Goal: Information Seeking & Learning: Learn about a topic

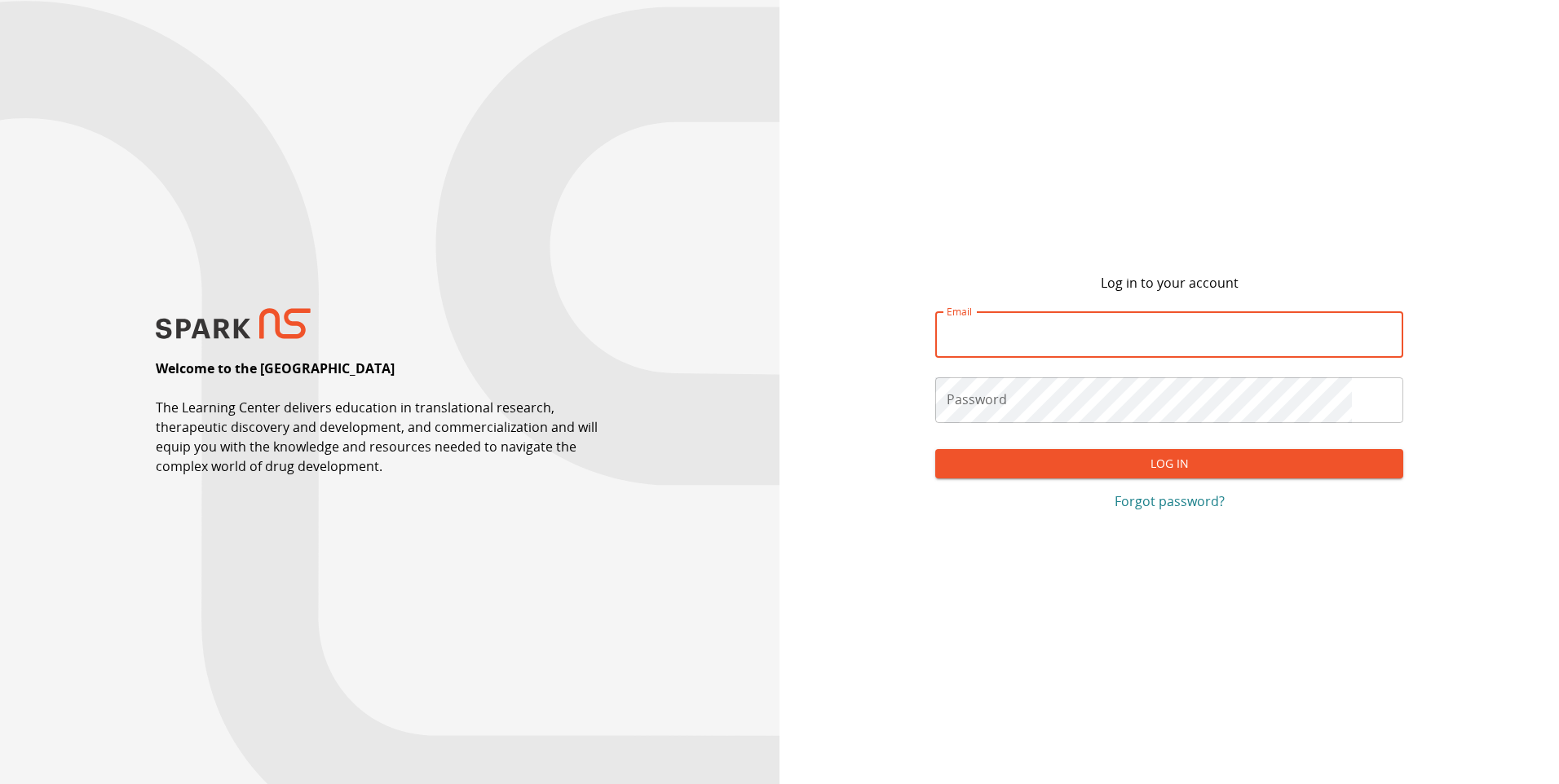
click at [1100, 334] on input "Email" at bounding box center [1169, 334] width 468 height 45
type input "**********"
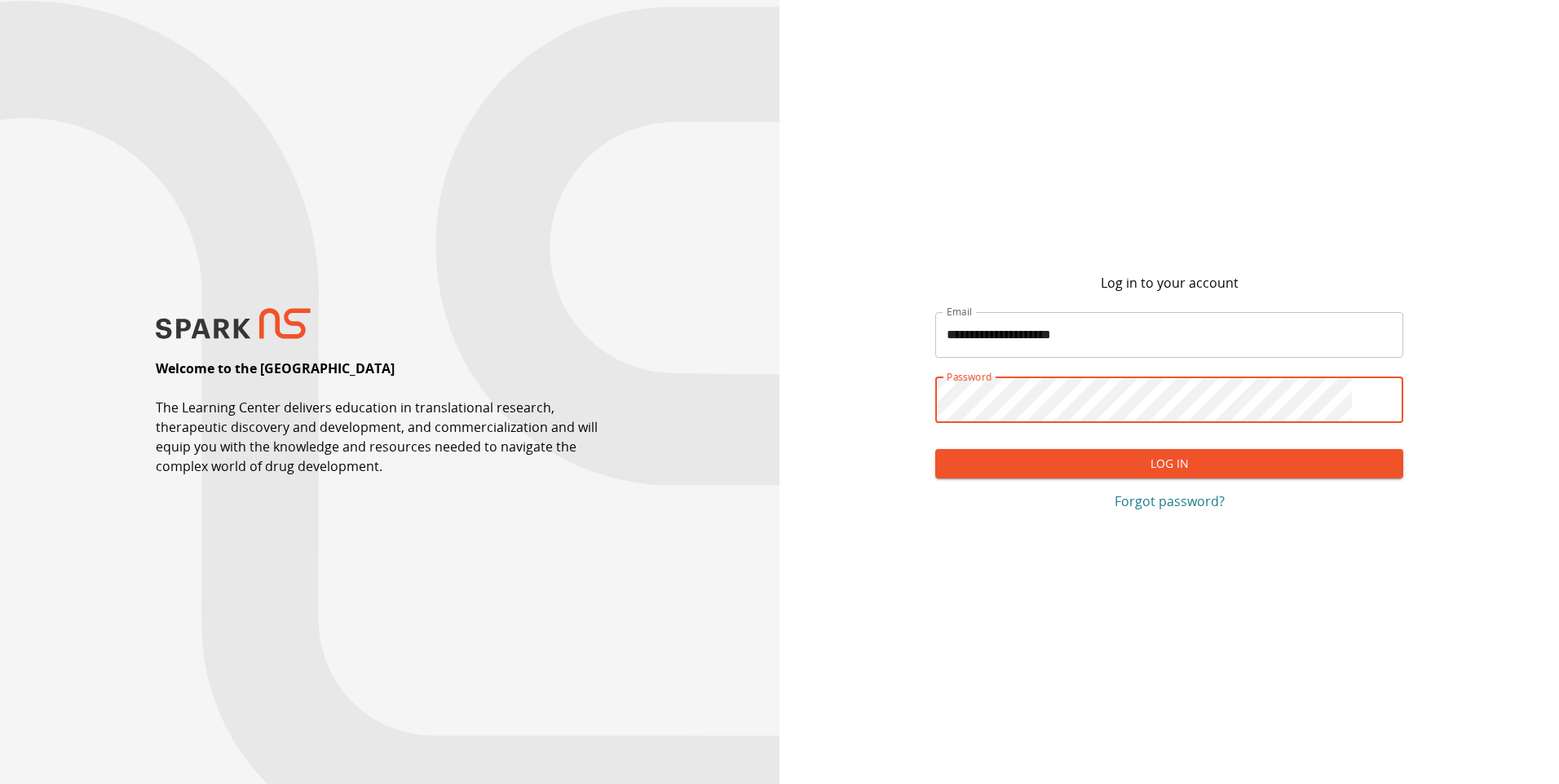
click at [935, 449] on button "Log In" at bounding box center [1169, 464] width 468 height 30
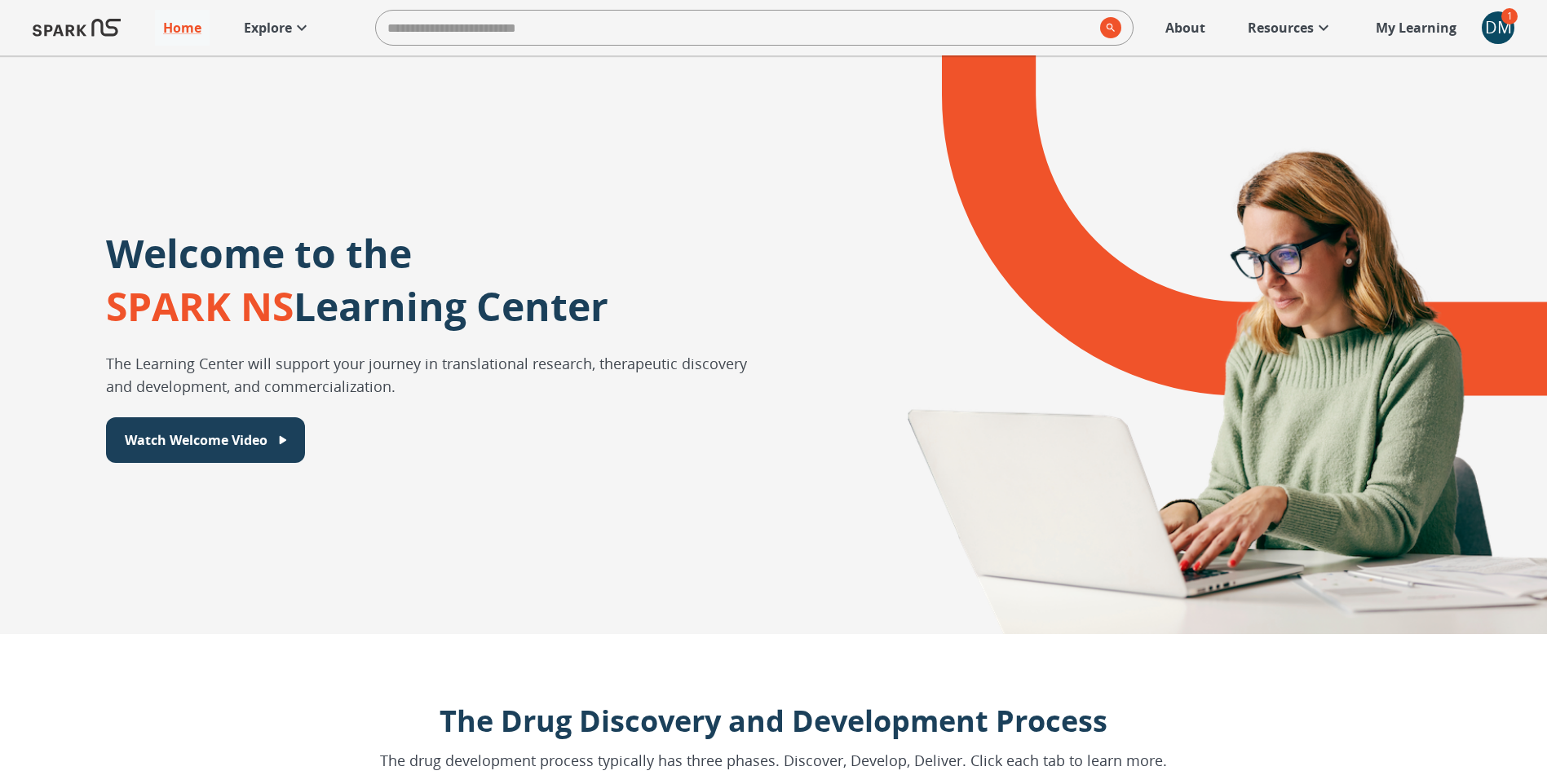
click at [1503, 25] on div "DM" at bounding box center [1498, 27] width 33 height 33
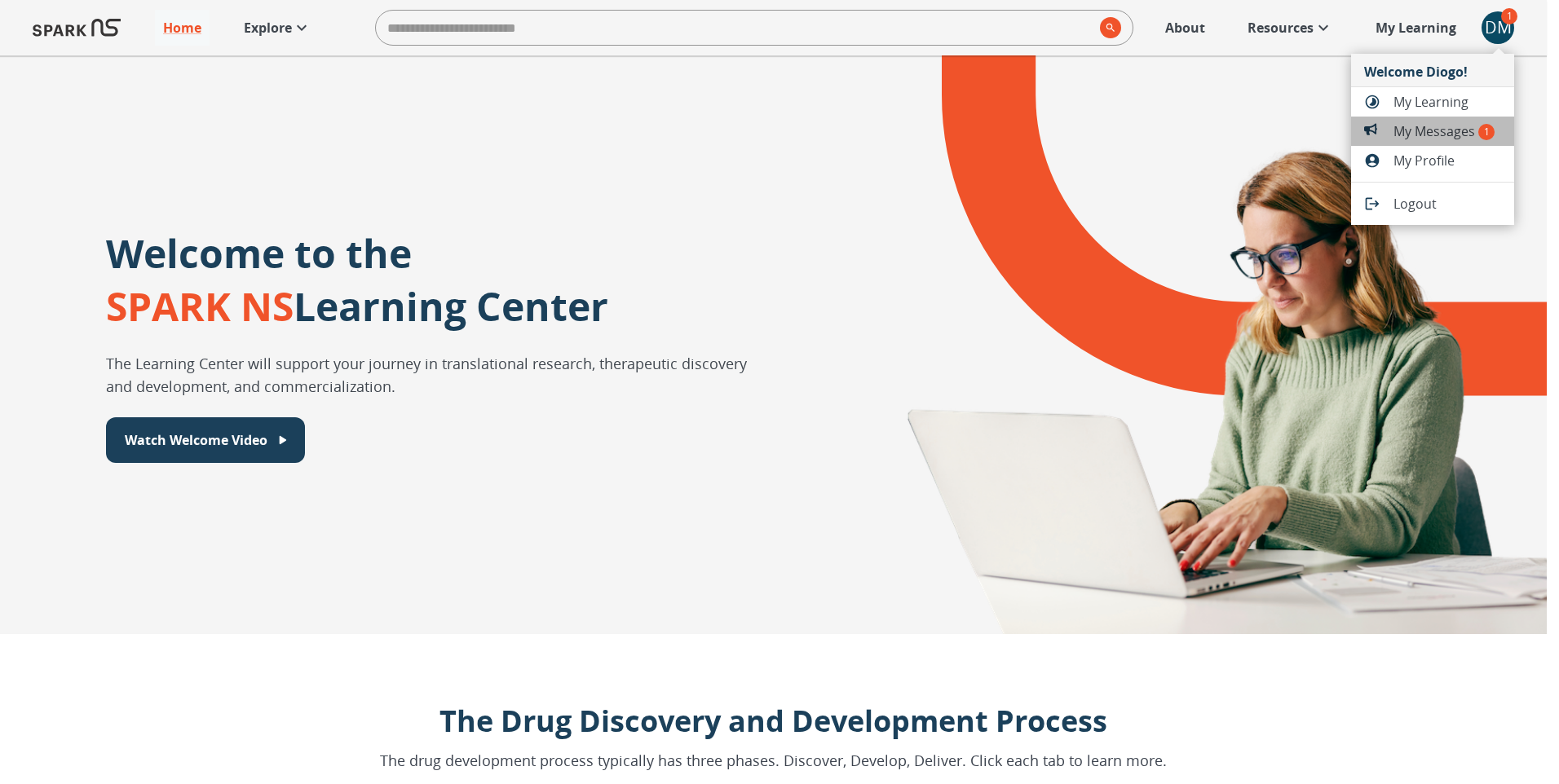
click at [1456, 125] on span "My Messages 1" at bounding box center [1448, 131] width 108 height 20
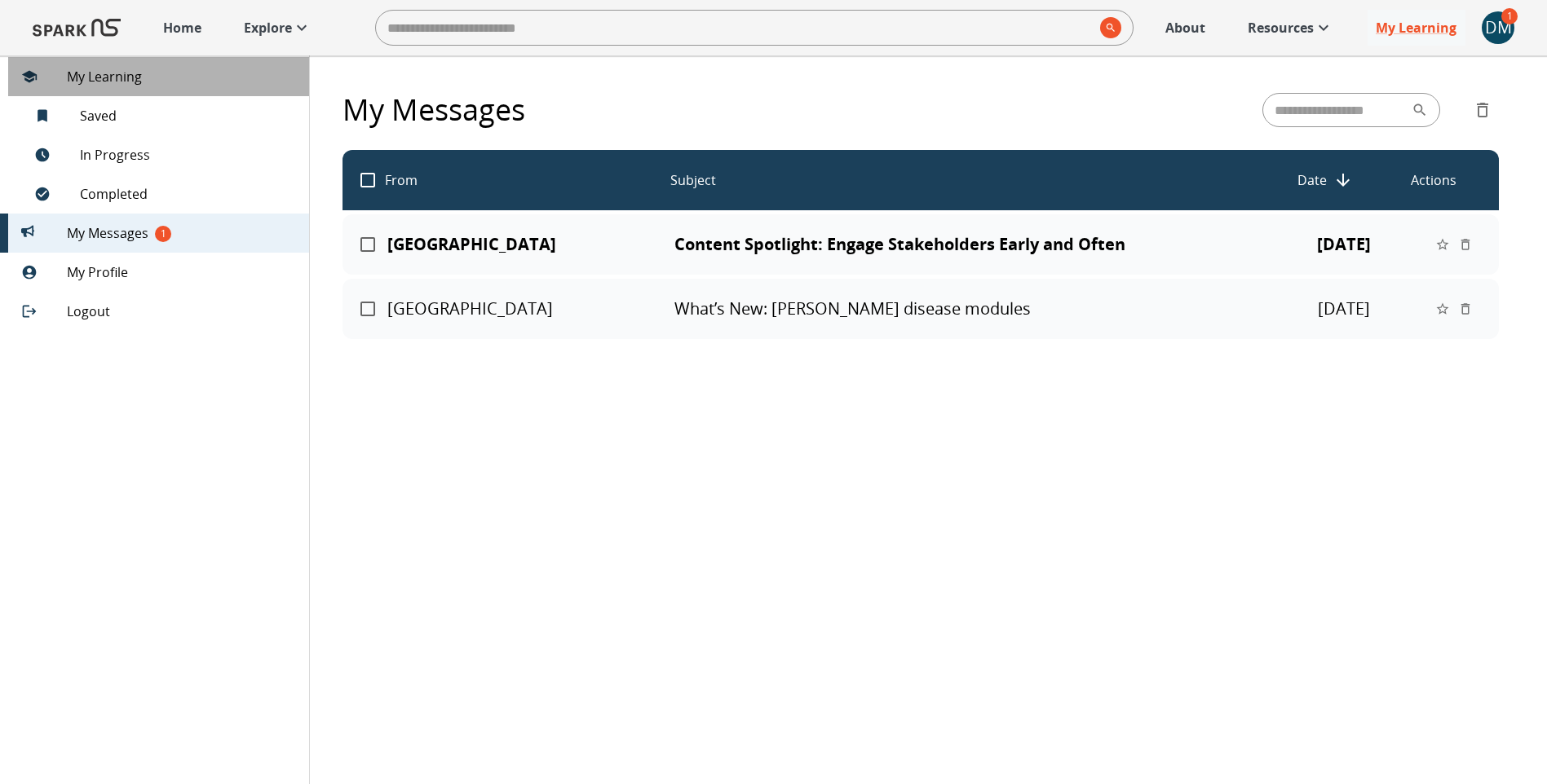
click at [110, 75] on span "My Learning" at bounding box center [181, 76] width 229 height 20
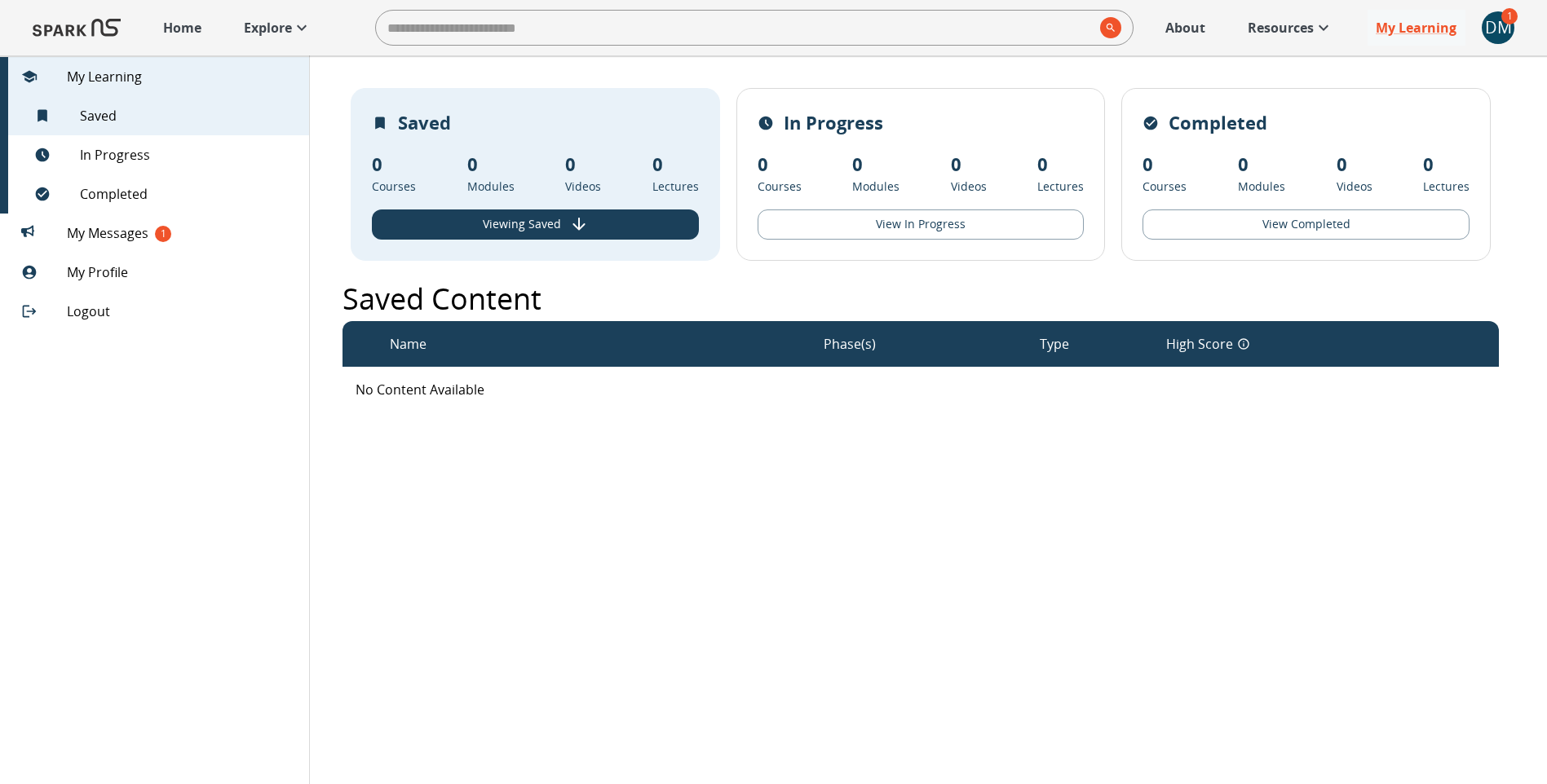
click at [1279, 33] on p "Resources" at bounding box center [1280, 27] width 66 height 20
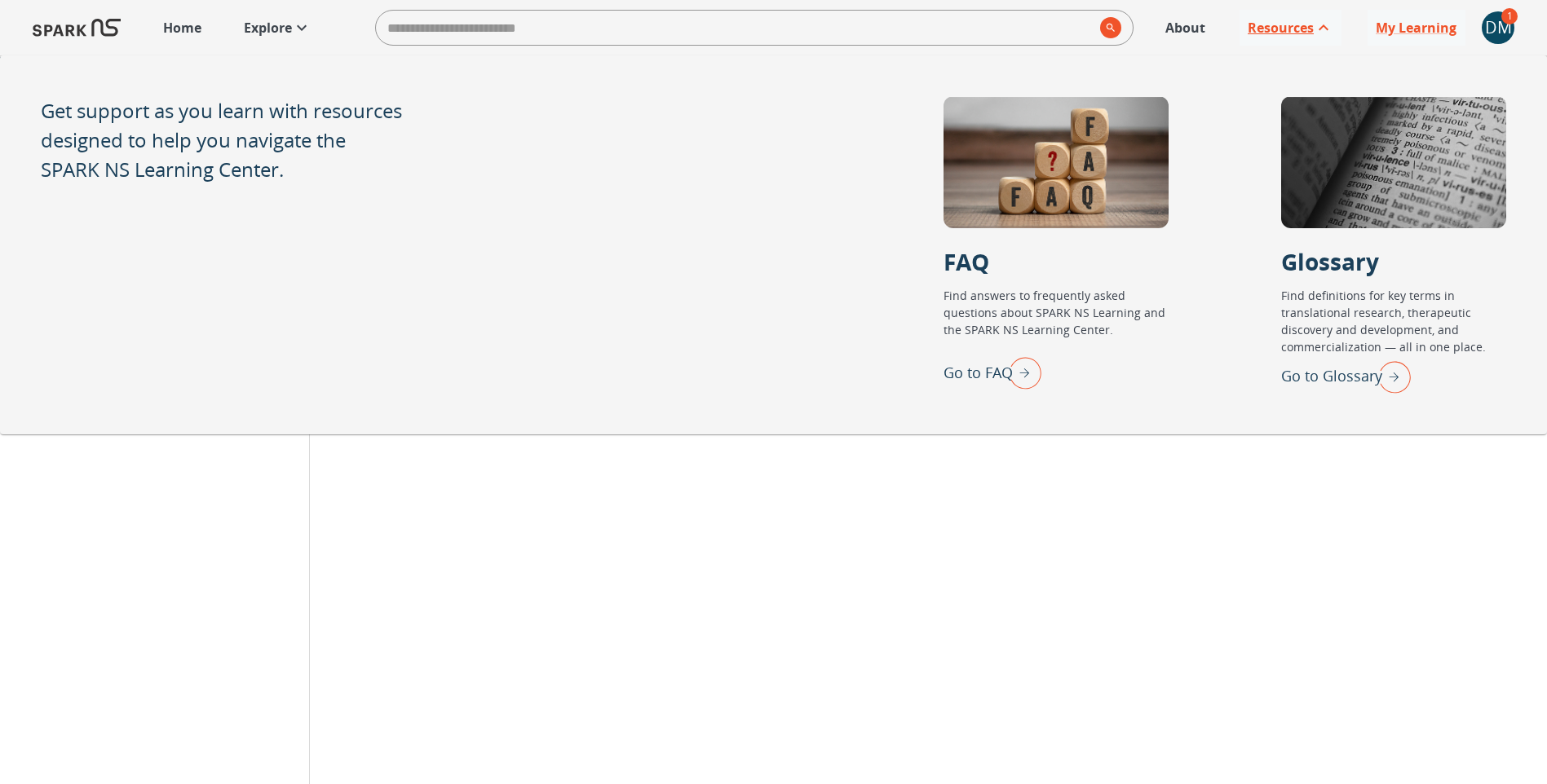
click at [1271, 25] on p "Resources" at bounding box center [1280, 27] width 66 height 20
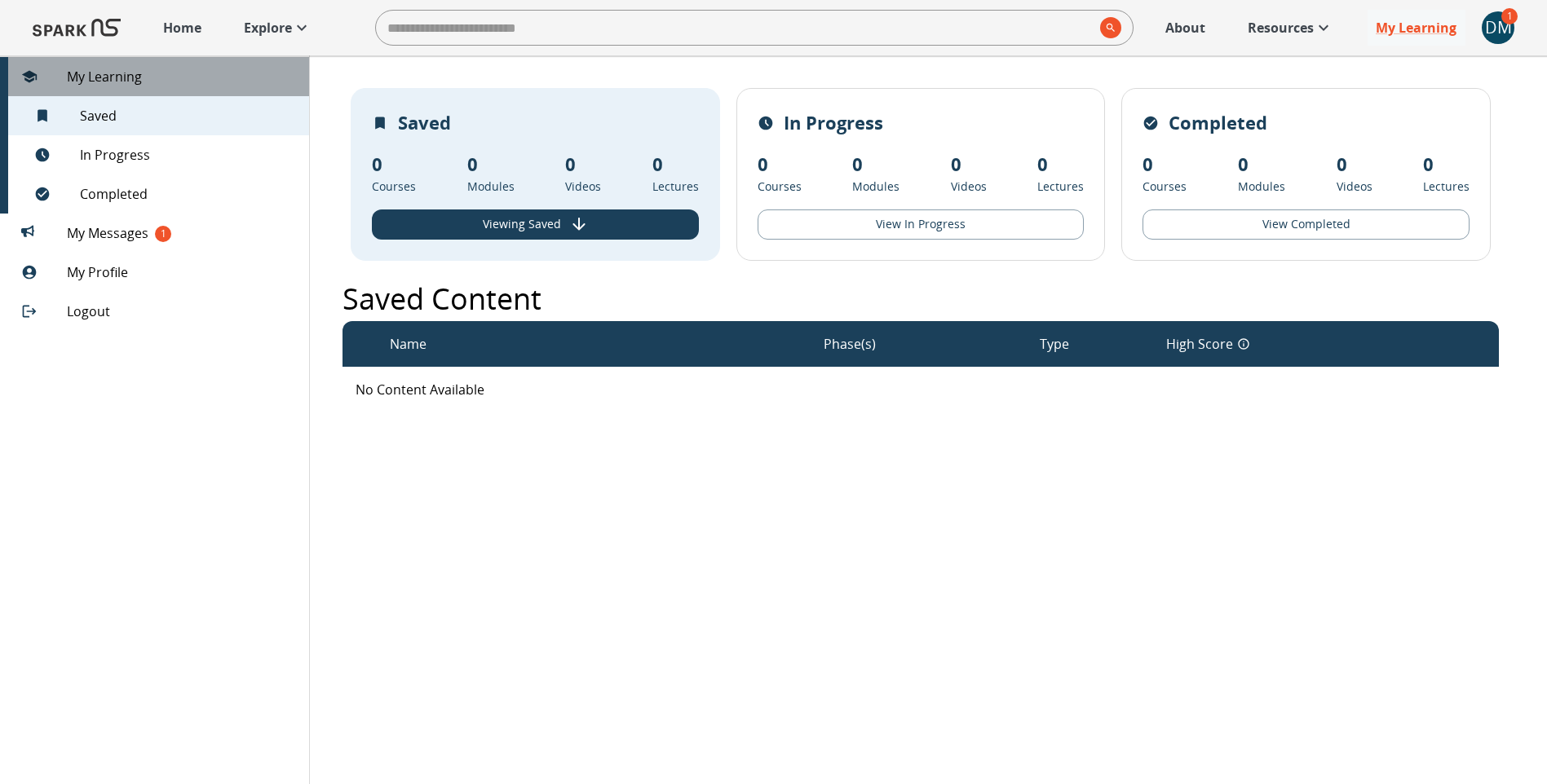
click at [132, 85] on span "My Learning" at bounding box center [181, 76] width 229 height 20
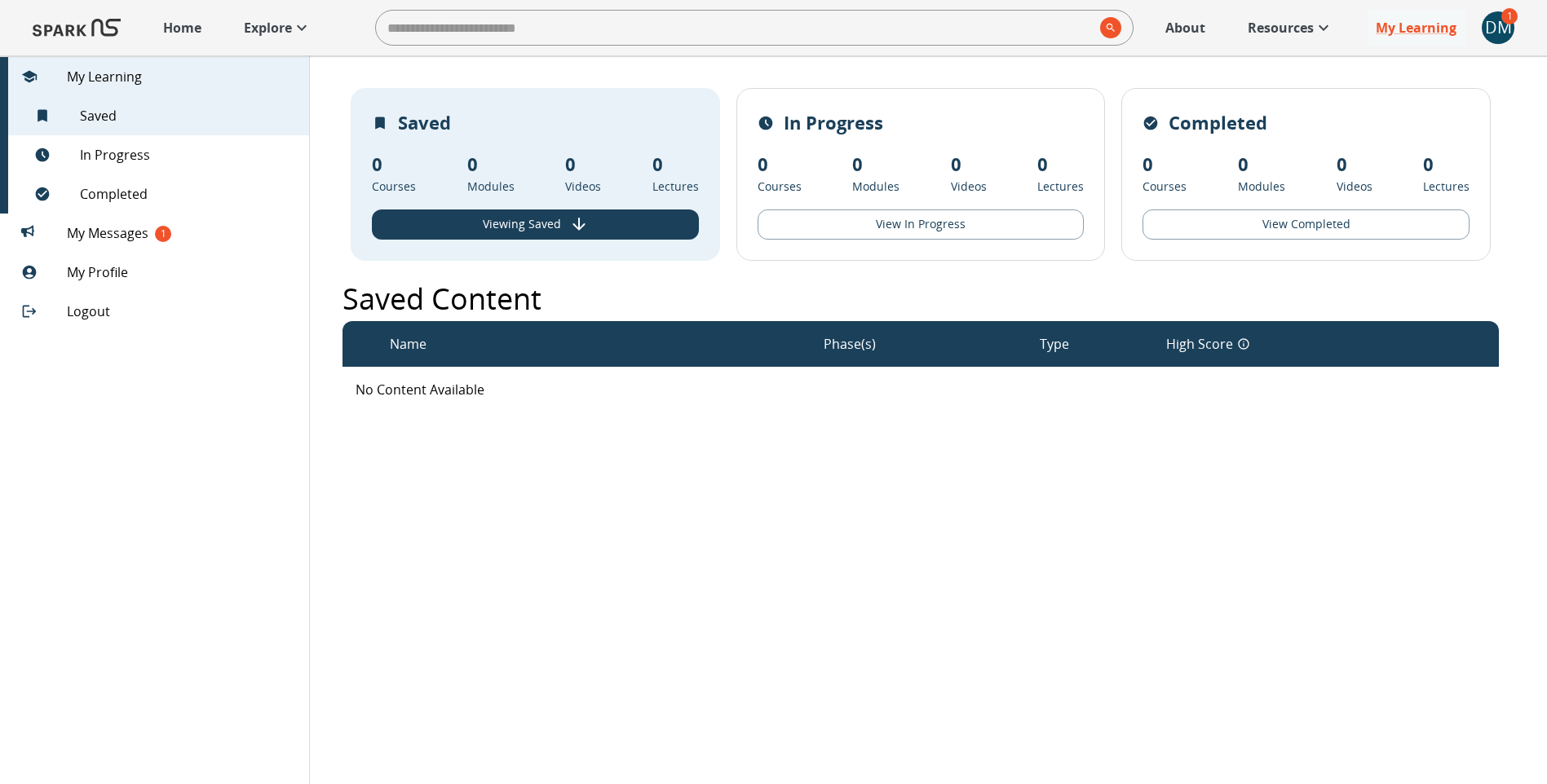
click at [283, 31] on p "Explore" at bounding box center [267, 27] width 48 height 20
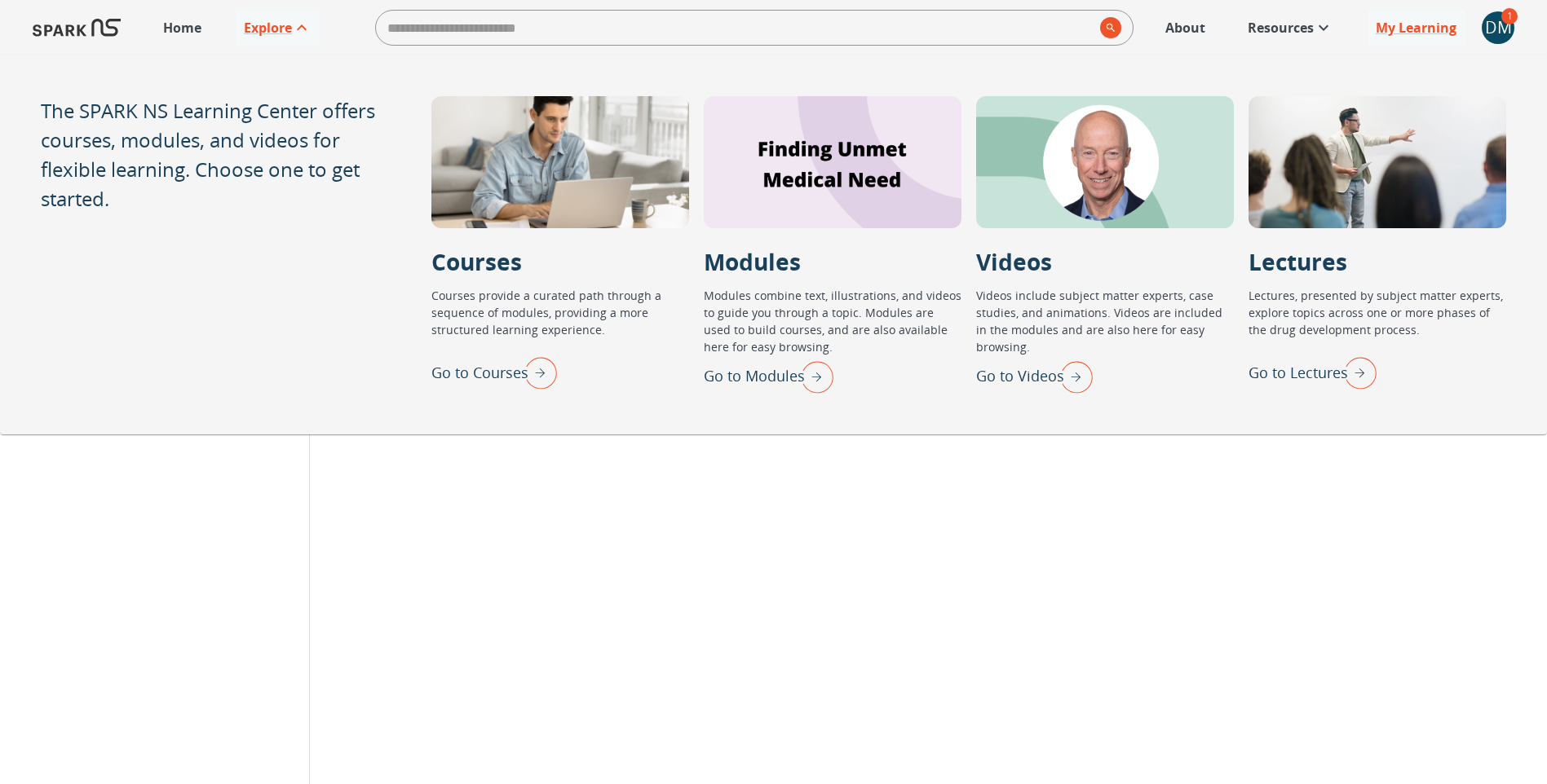
click at [537, 372] on img "Go to Courses" at bounding box center [537, 372] width 41 height 42
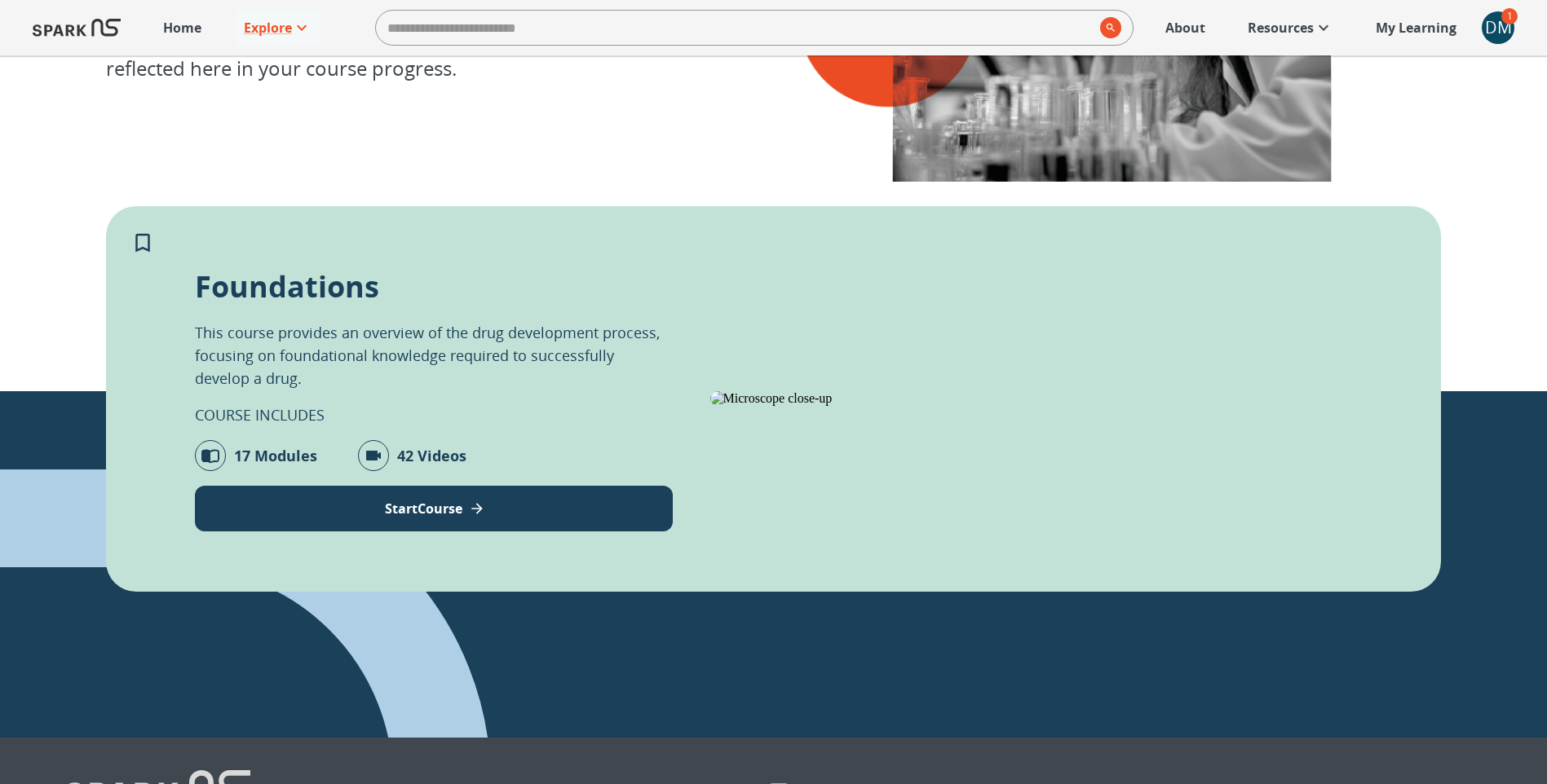
scroll to position [408, 0]
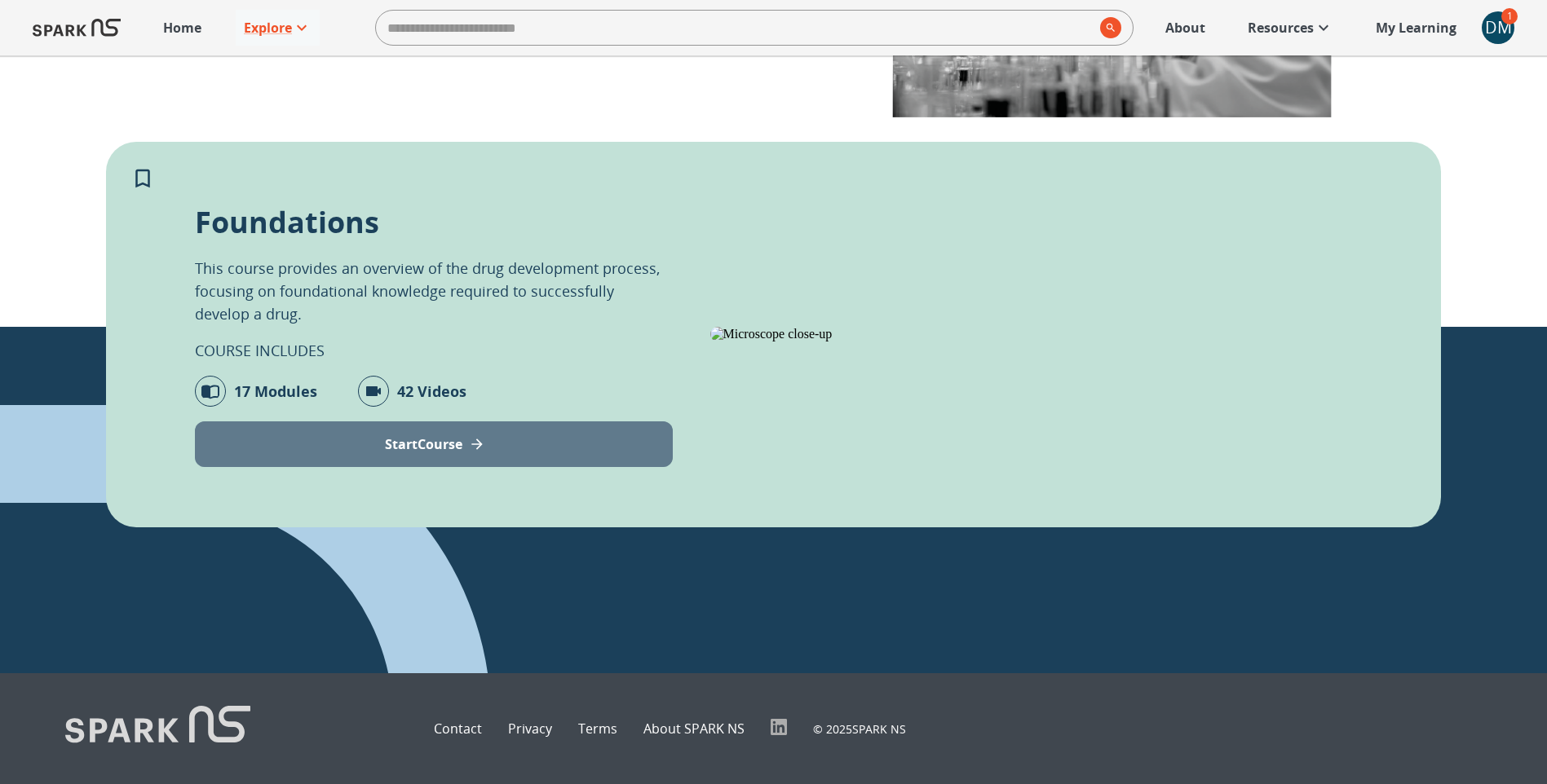
click at [511, 422] on button "Start Course" at bounding box center [434, 444] width 478 height 45
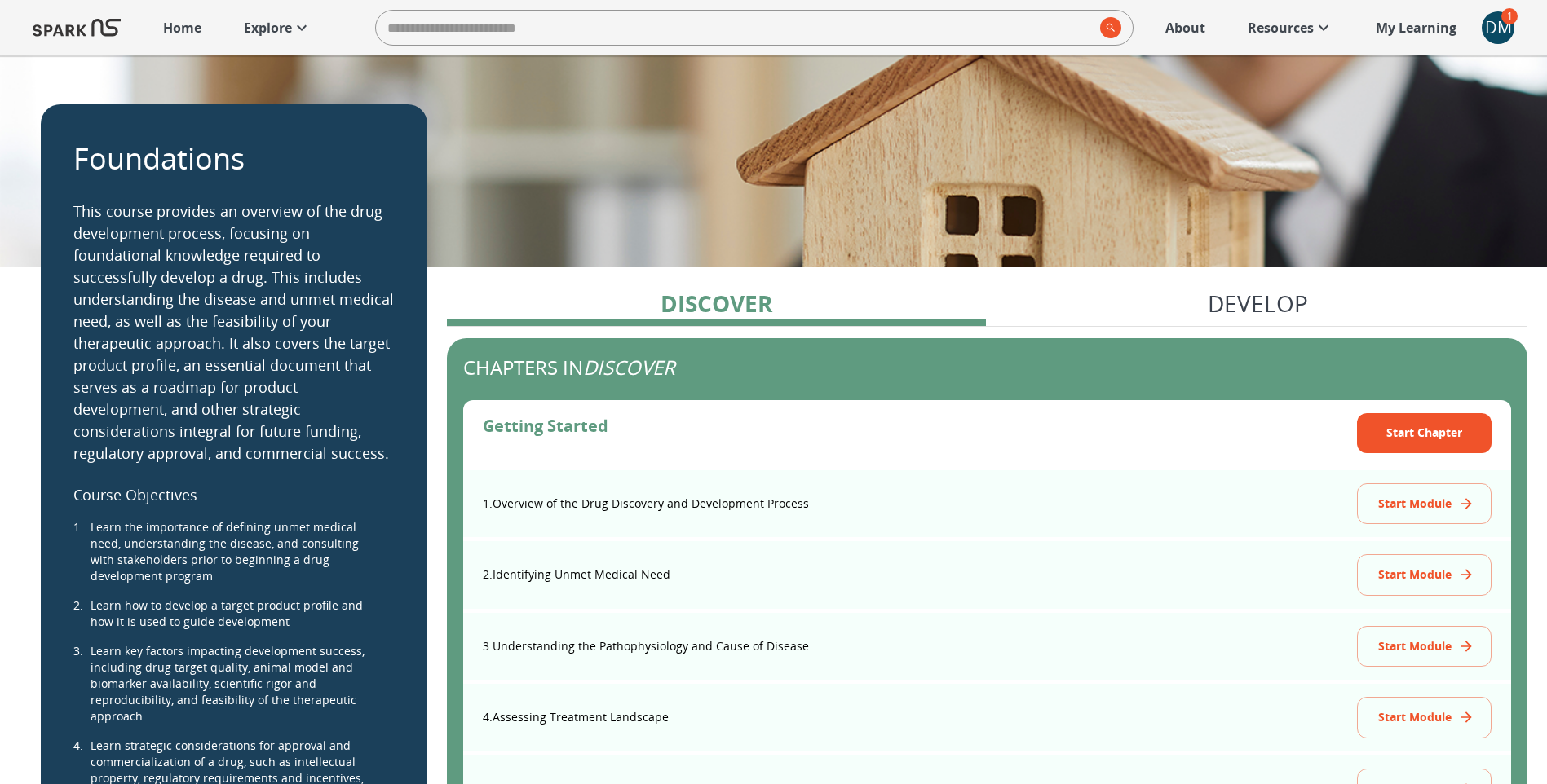
click at [1228, 305] on p "Develop" at bounding box center [1257, 303] width 100 height 34
click at [271, 25] on p "Explore" at bounding box center [267, 27] width 48 height 20
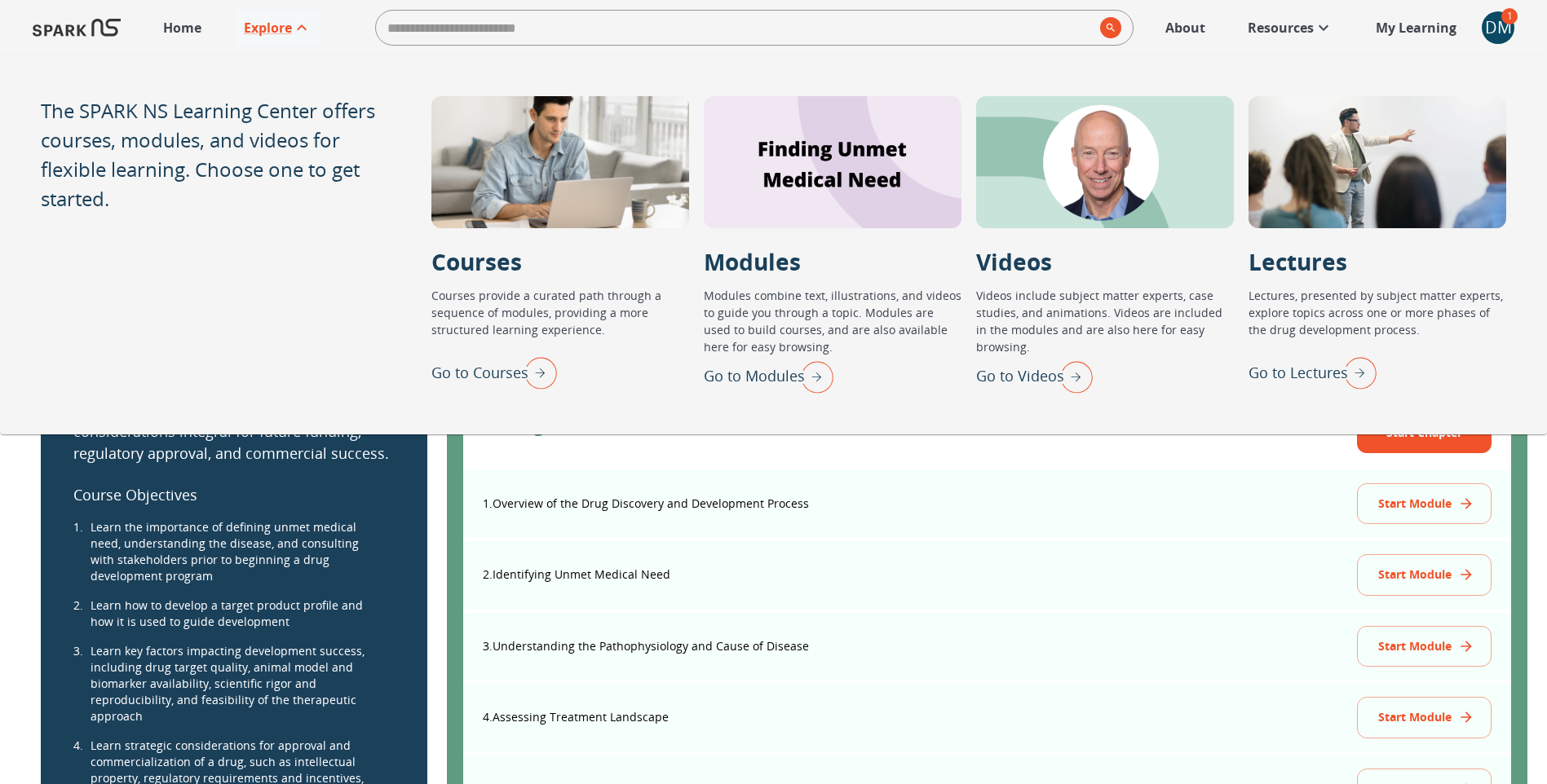
click at [815, 378] on img "Go to Modules" at bounding box center [813, 376] width 41 height 42
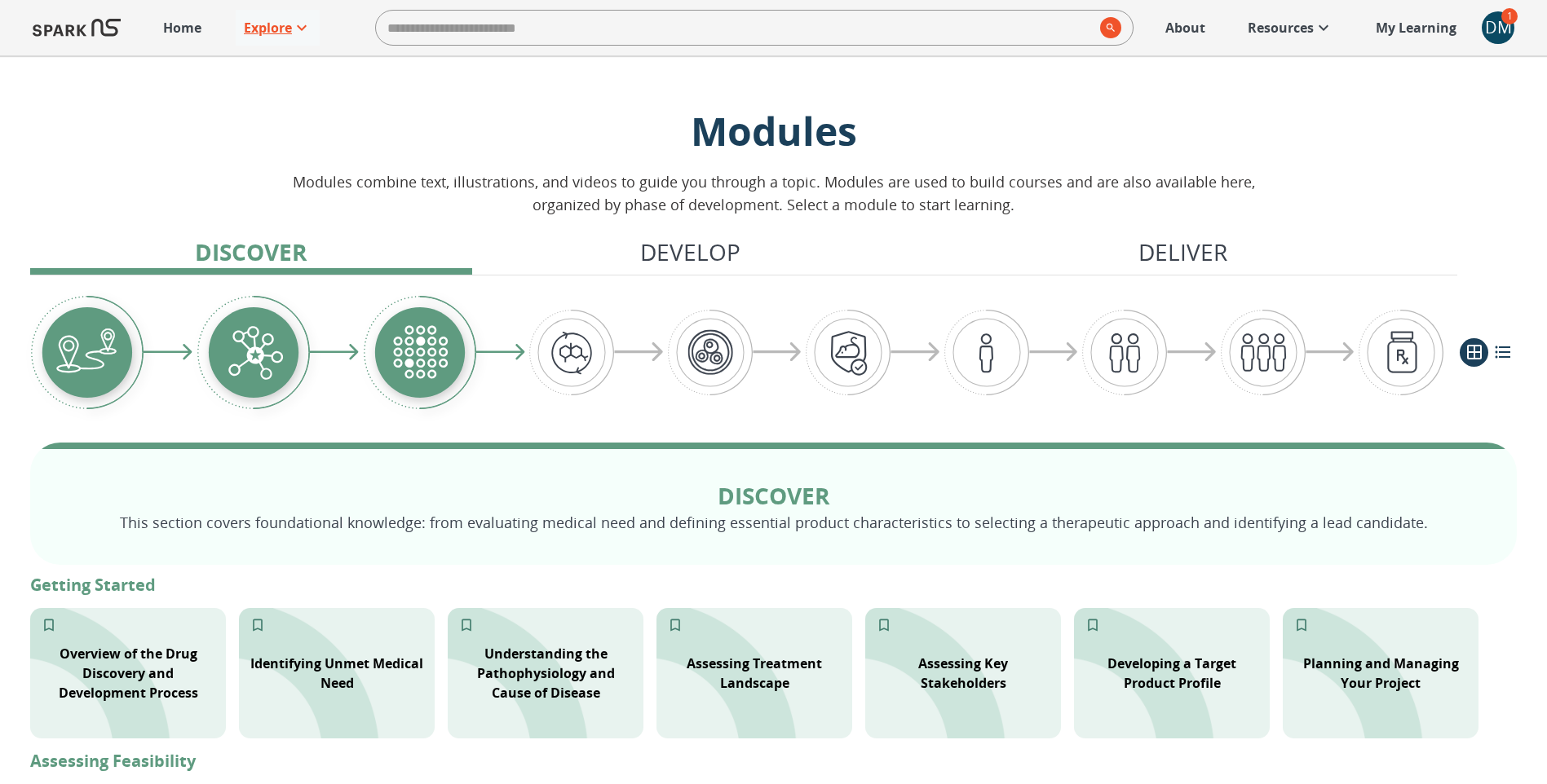
click at [284, 39] on link "Explore" at bounding box center [278, 27] width 84 height 36
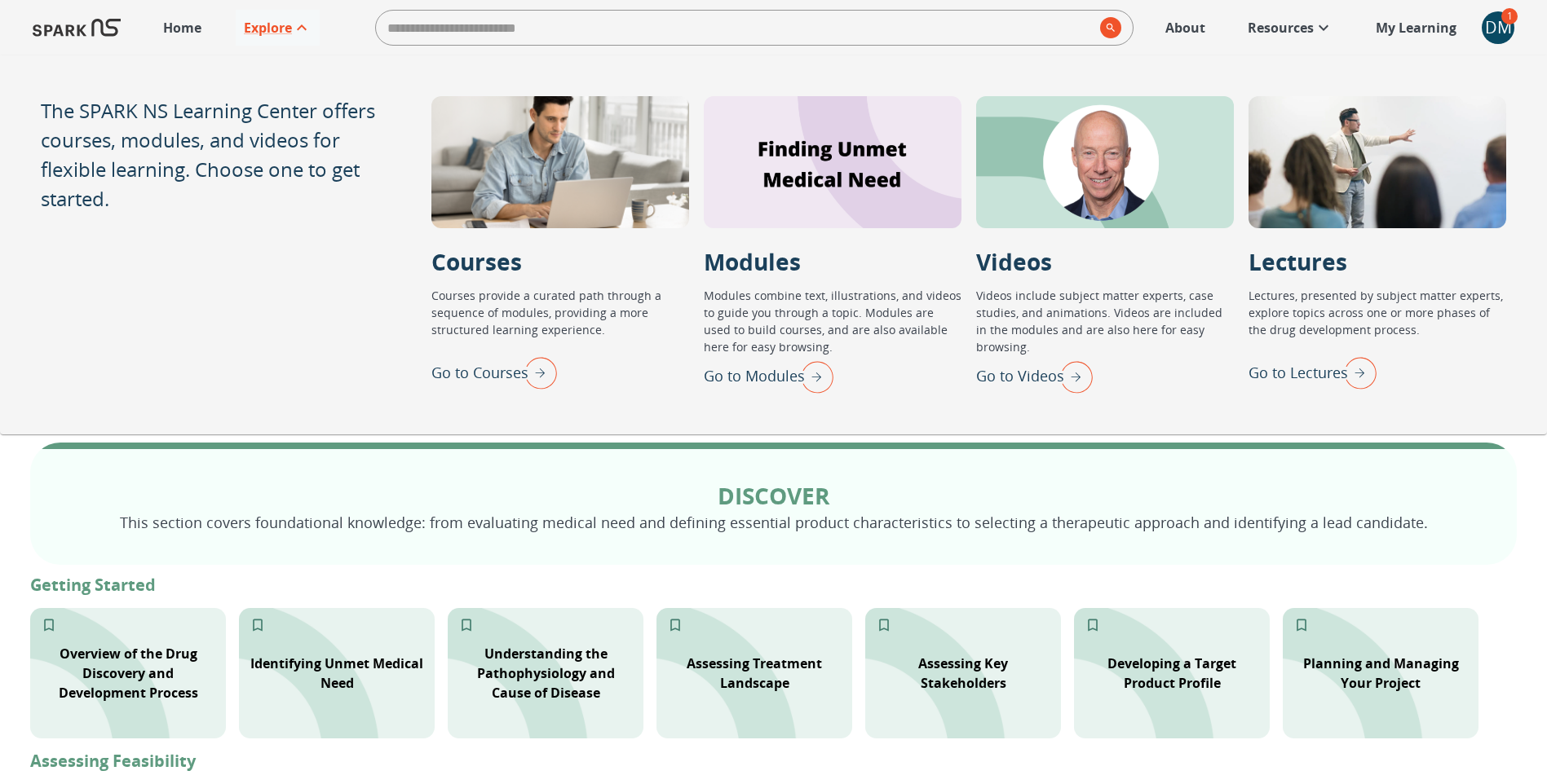
click at [535, 370] on img "Go to Courses" at bounding box center [537, 372] width 41 height 42
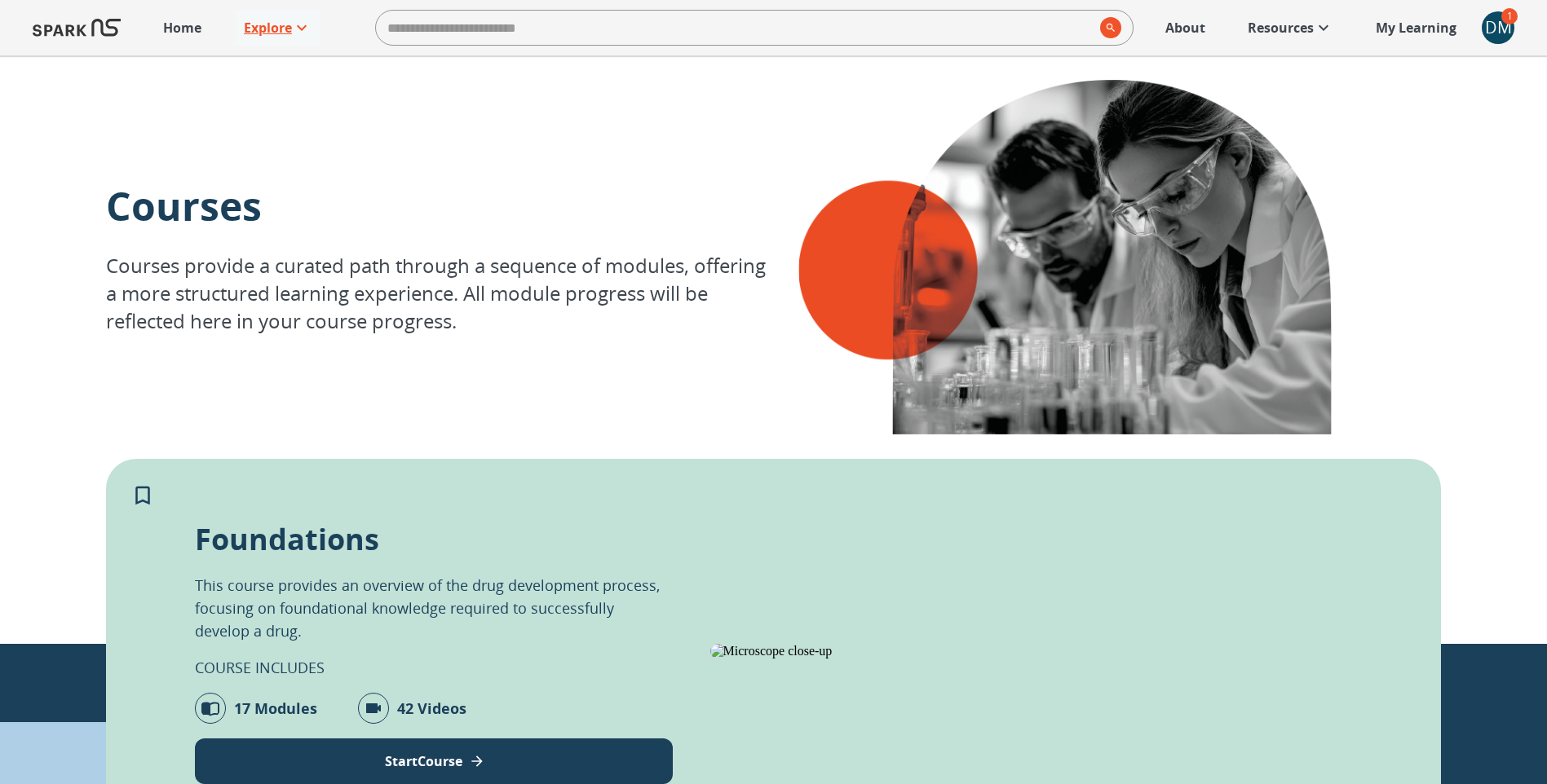
click at [285, 25] on p "Explore" at bounding box center [267, 27] width 48 height 20
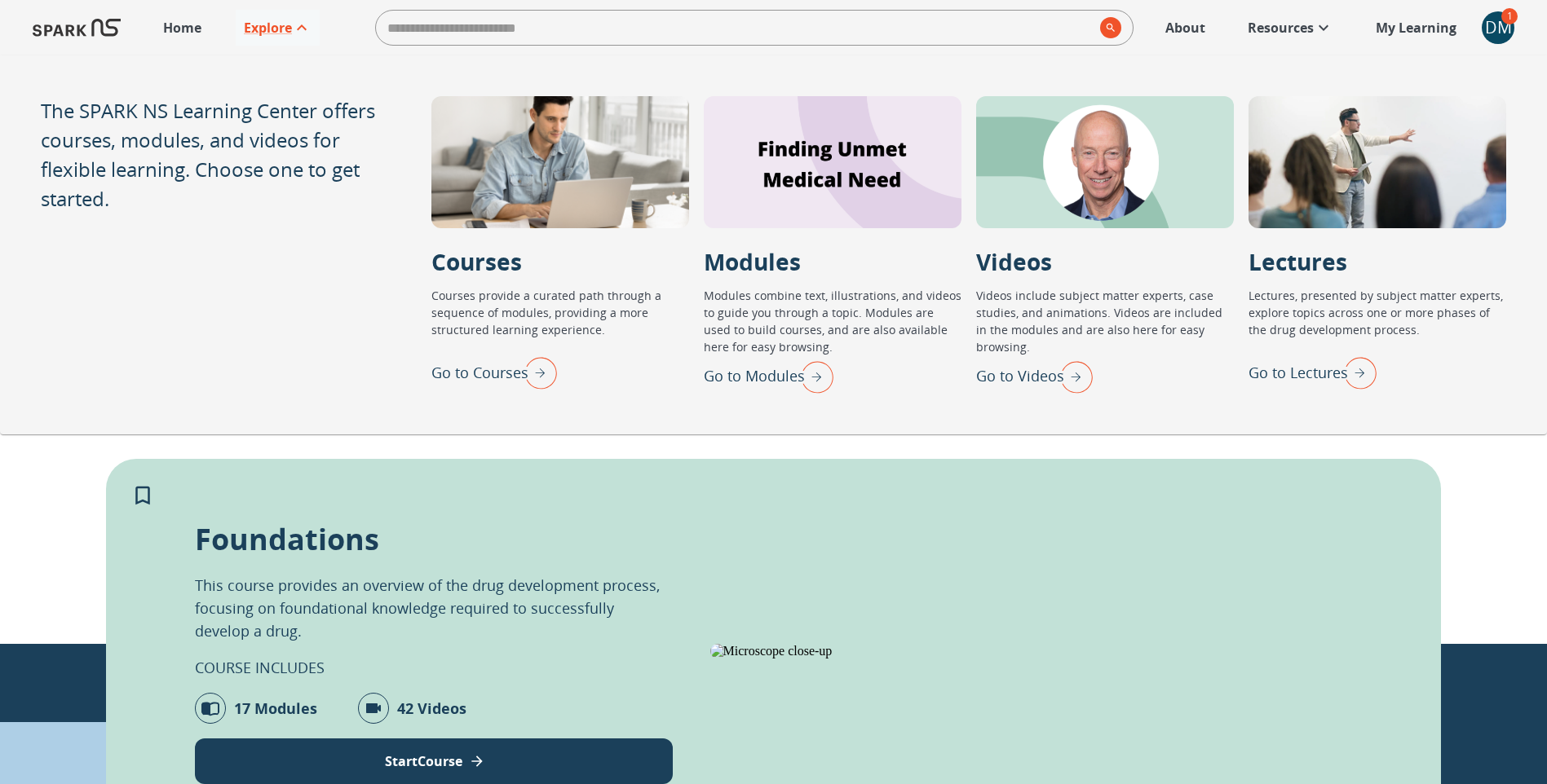
click at [478, 451] on div "Courses Courses provide a curated path through a sequence of modules, offering …" at bounding box center [774, 257] width 1335 height 404
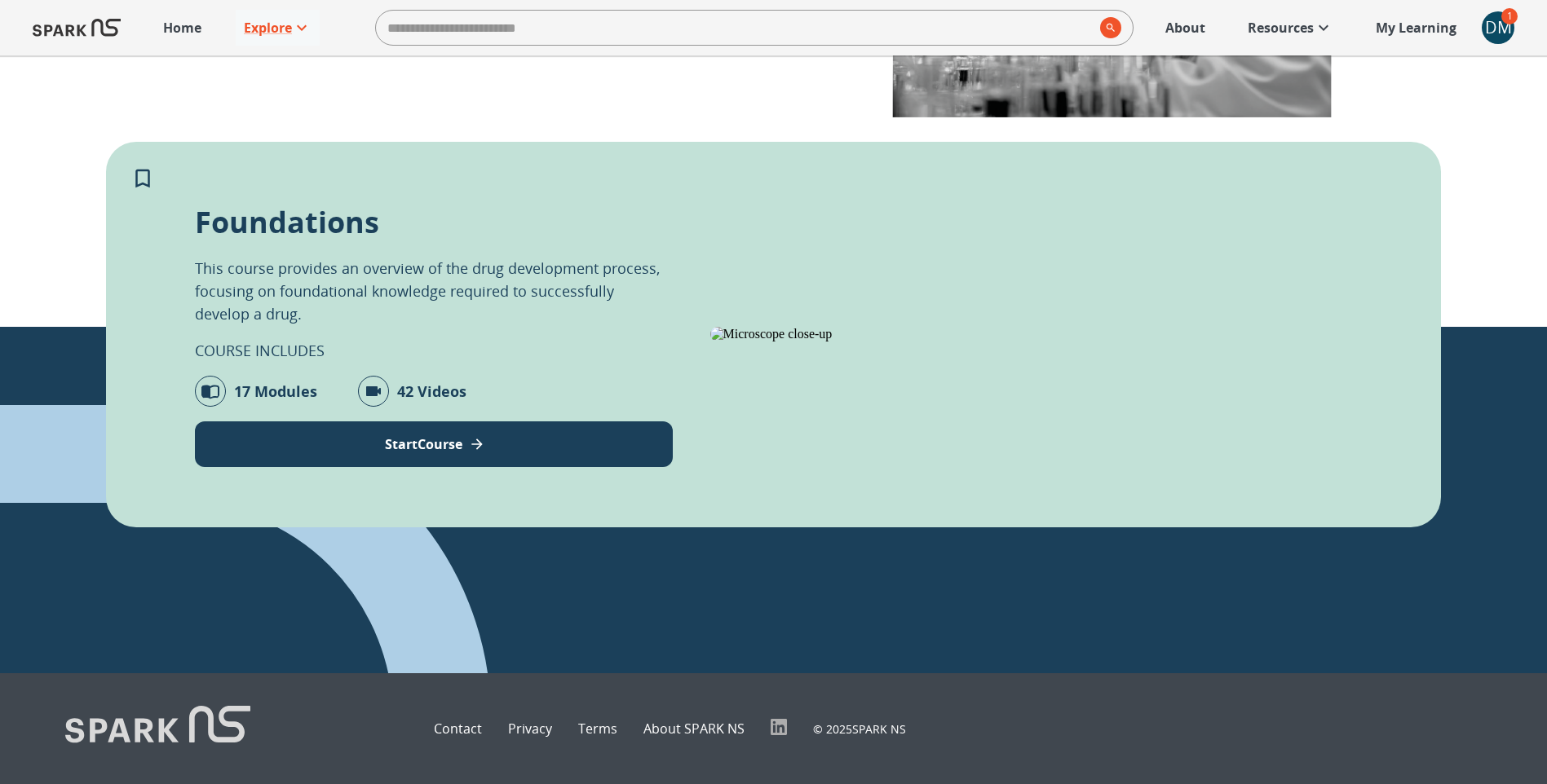
scroll to position [450, 0]
click at [525, 422] on button "Start Course" at bounding box center [434, 444] width 478 height 45
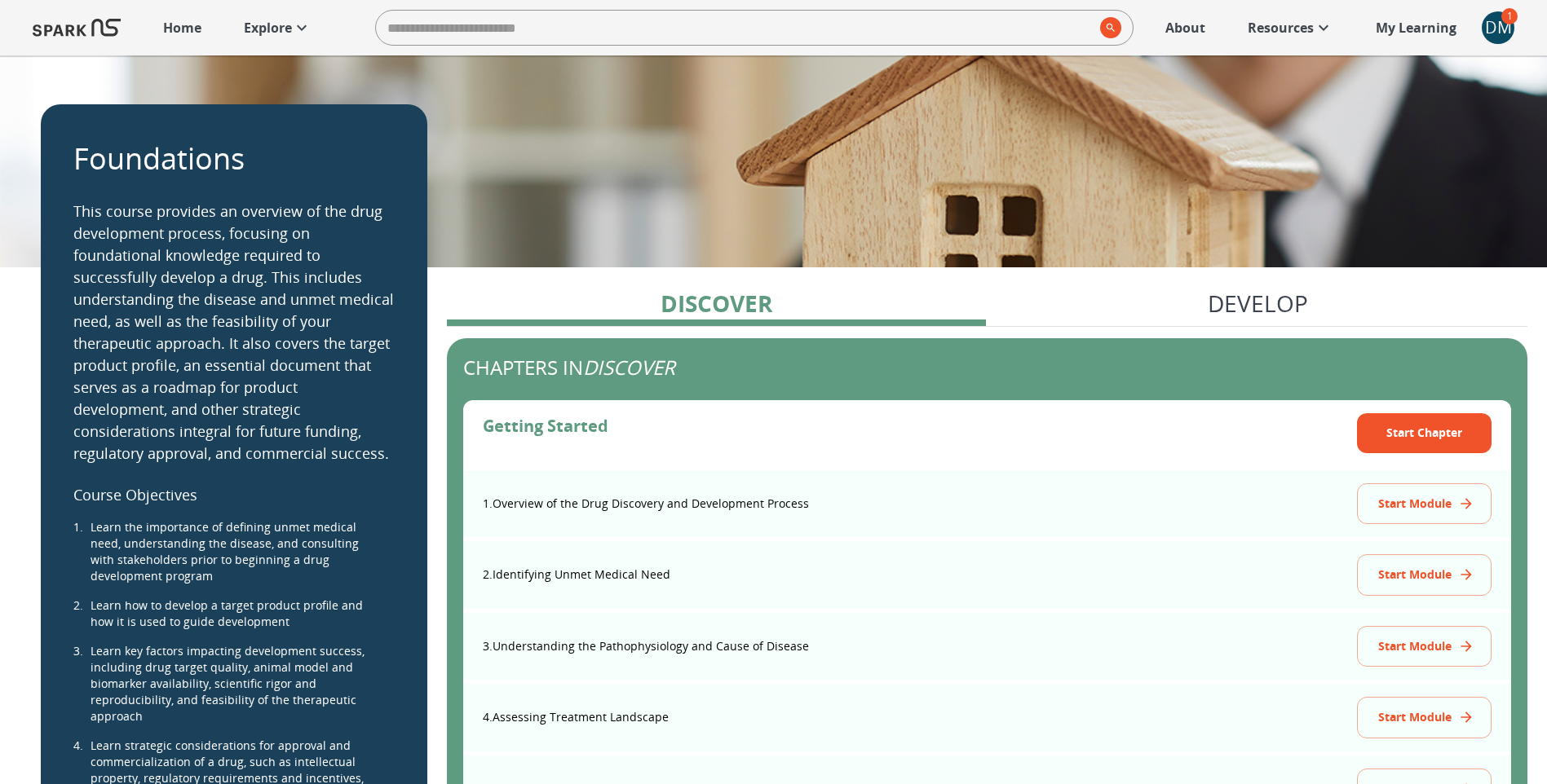
click at [183, 22] on p "Home" at bounding box center [182, 27] width 39 height 20
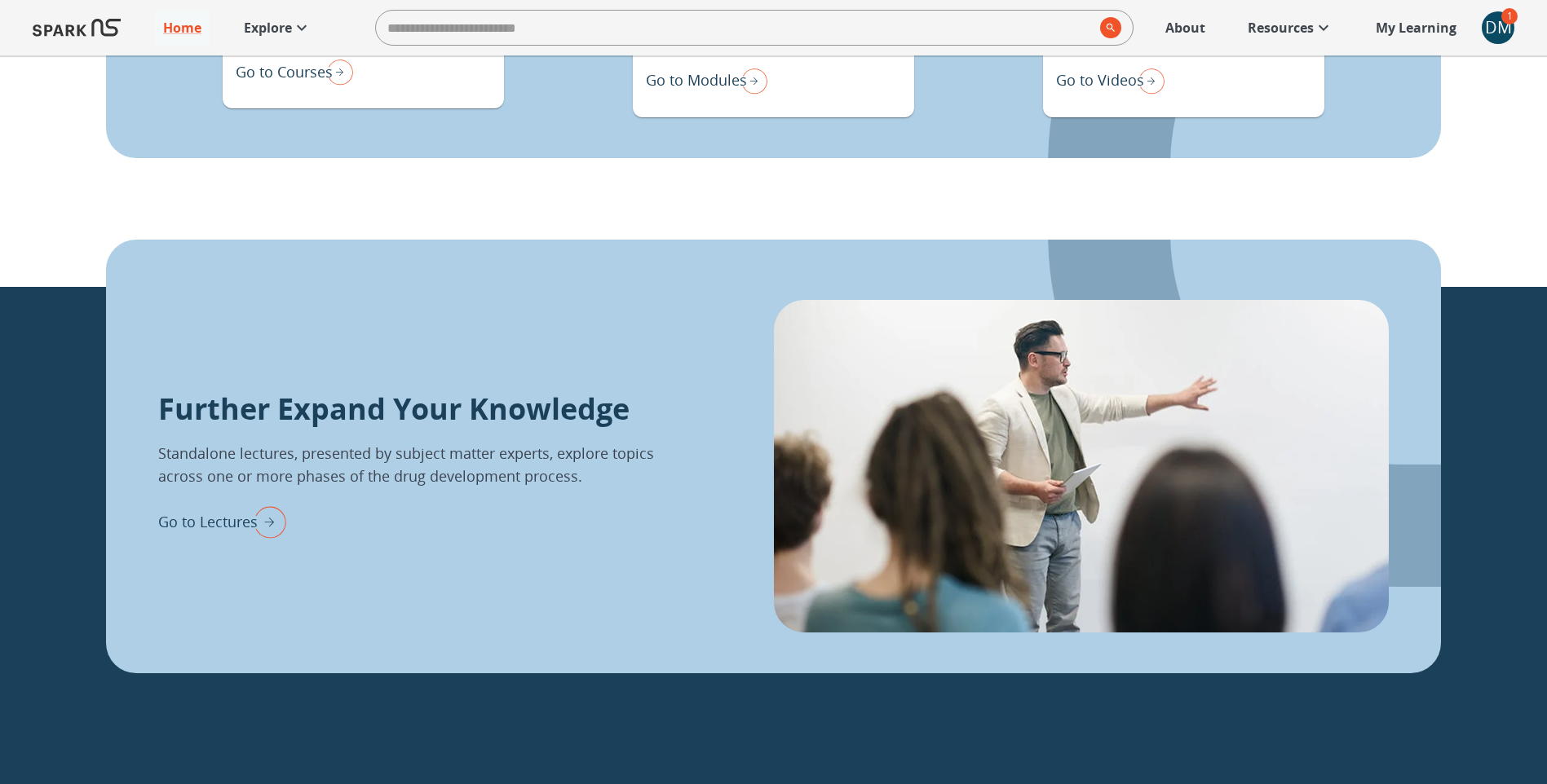
scroll to position [1957, 0]
